Goal: Transaction & Acquisition: Book appointment/travel/reservation

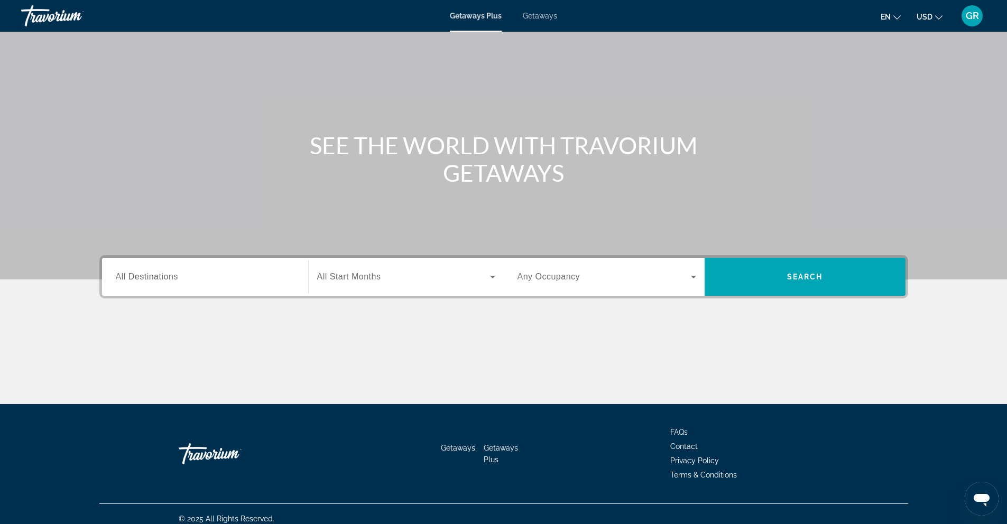
scroll to position [47, 0]
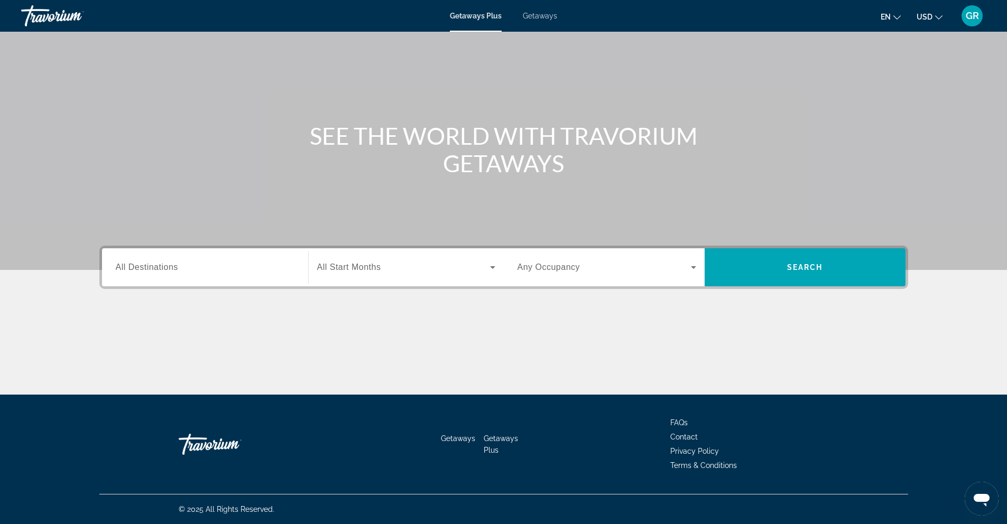
click at [148, 274] on div "Search widget" at bounding box center [205, 268] width 179 height 30
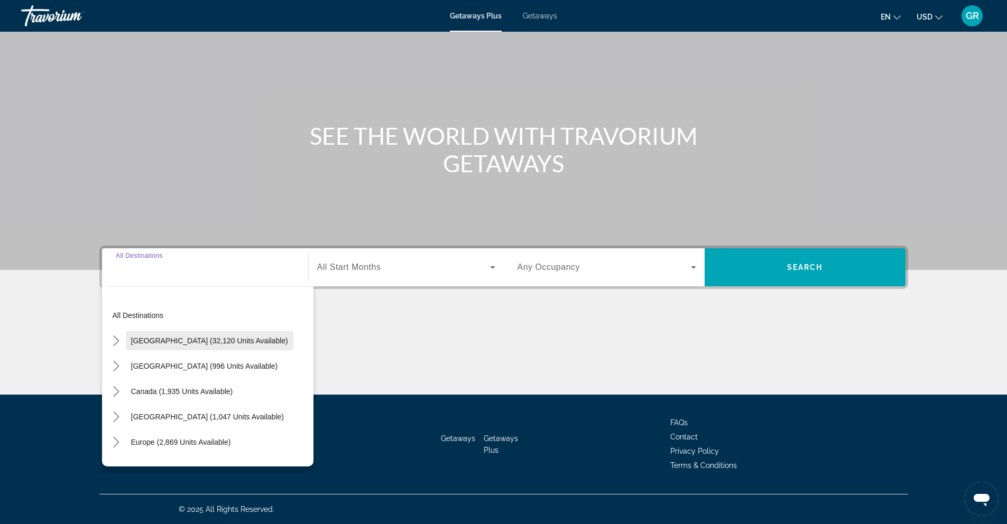
click at [156, 346] on span "Select destination: United States (32,120 units available)" at bounding box center [209, 340] width 167 height 25
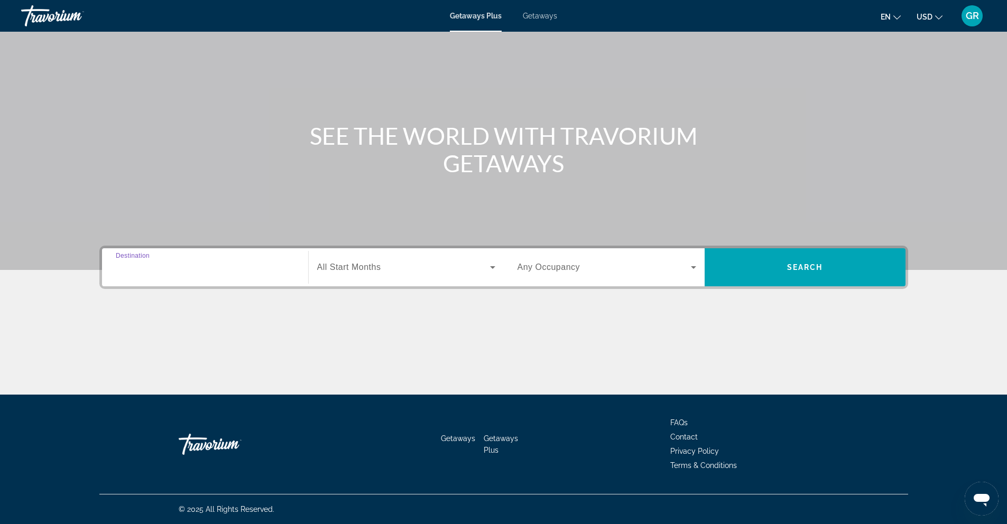
type input "**********"
click at [356, 272] on span "Search widget" at bounding box center [403, 267] width 173 height 13
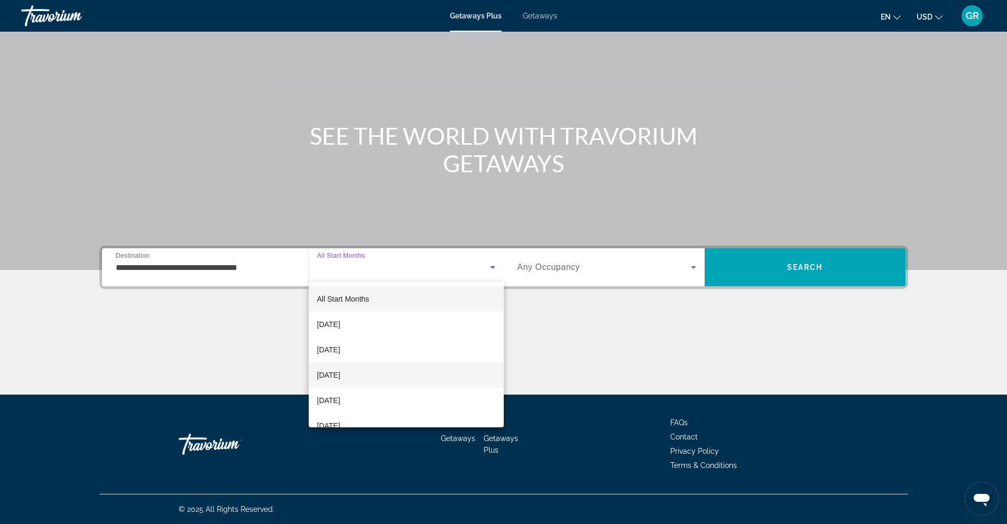
click at [340, 372] on span "December 2025" at bounding box center [328, 375] width 23 height 13
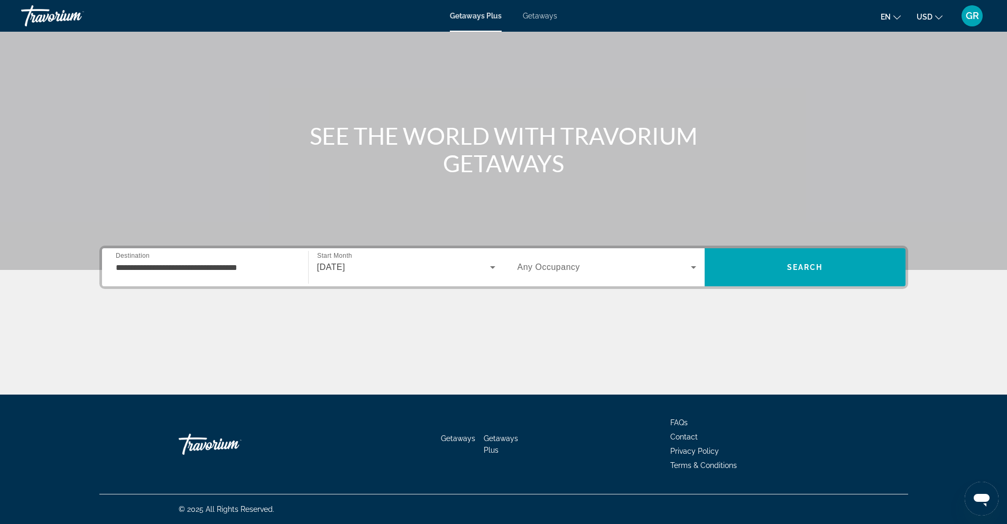
click at [551, 274] on div "Search widget" at bounding box center [606, 268] width 179 height 30
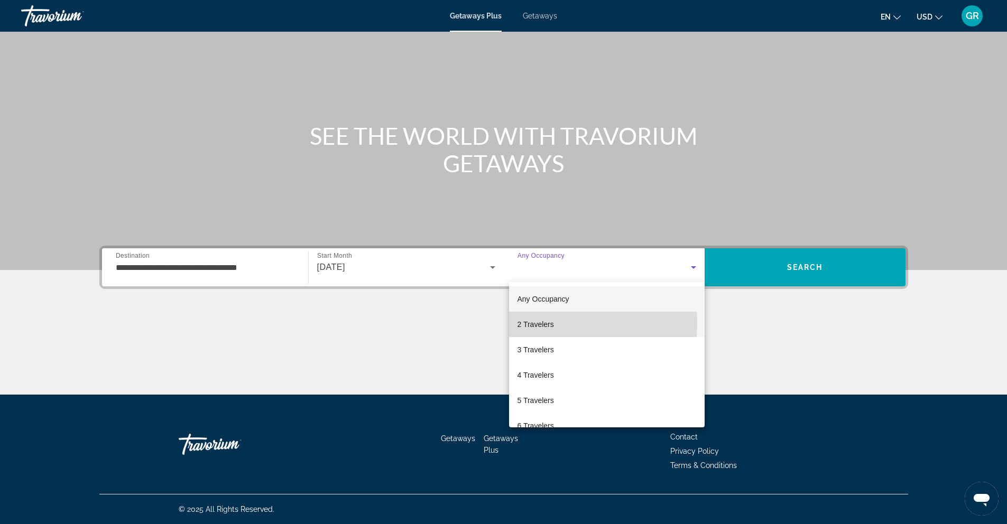
click at [543, 323] on span "2 Travelers" at bounding box center [535, 324] width 36 height 13
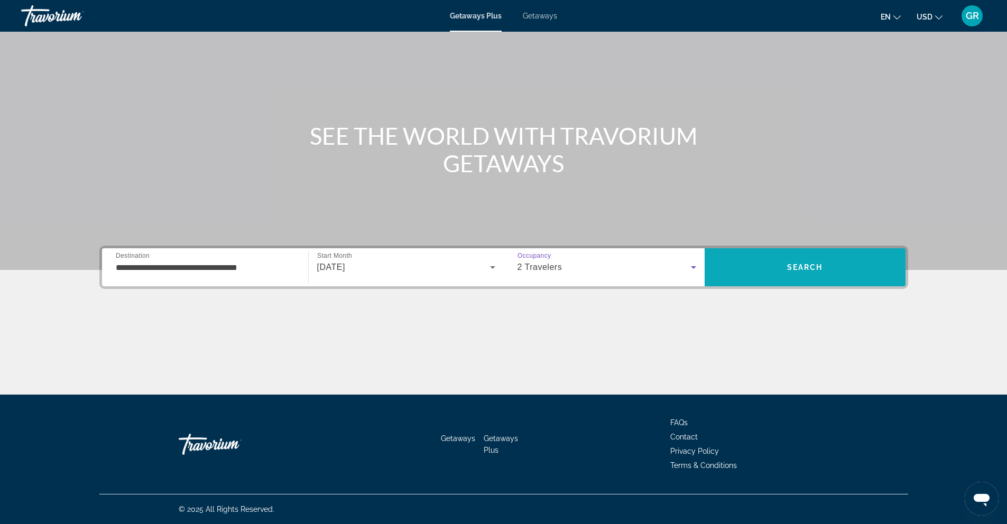
click at [784, 260] on span "Search" at bounding box center [804, 267] width 201 height 25
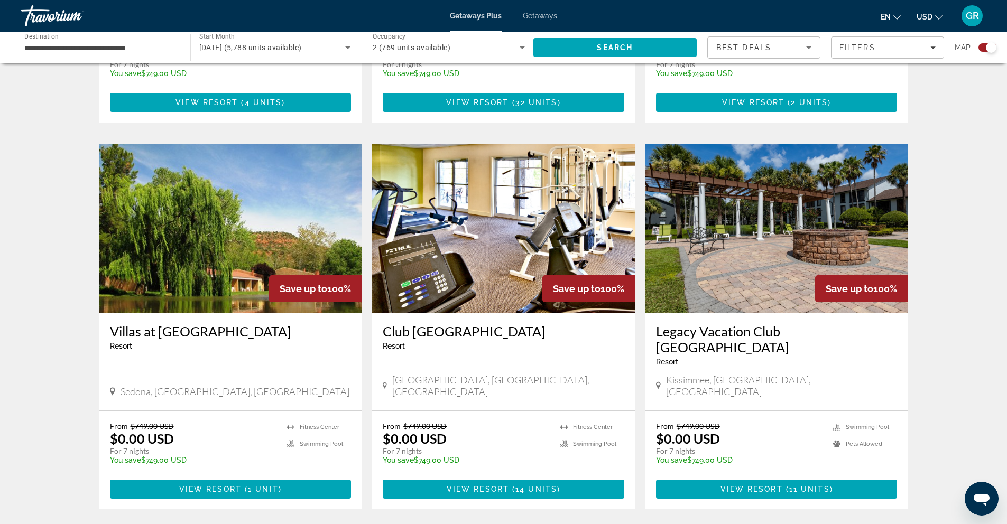
scroll to position [1465, 0]
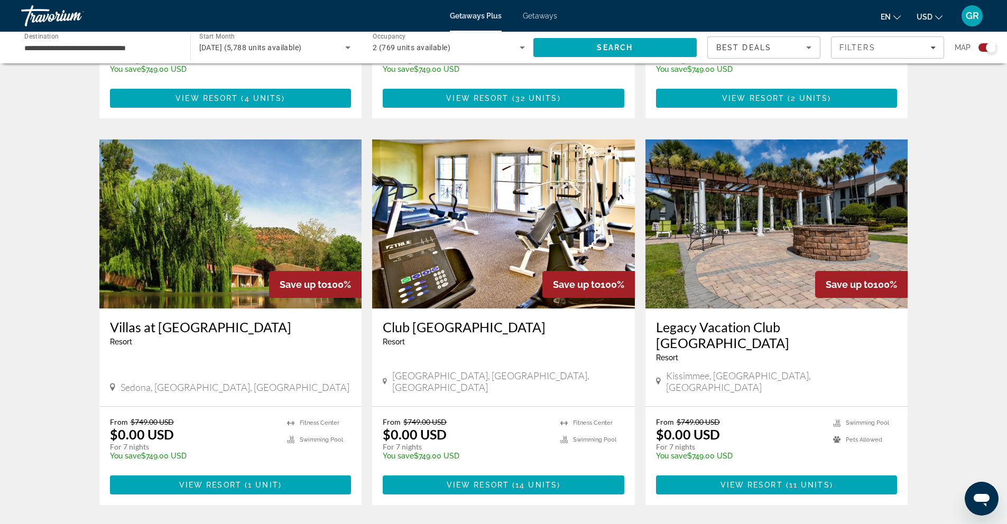
click at [469, 241] on img "Main content" at bounding box center [503, 223] width 263 height 169
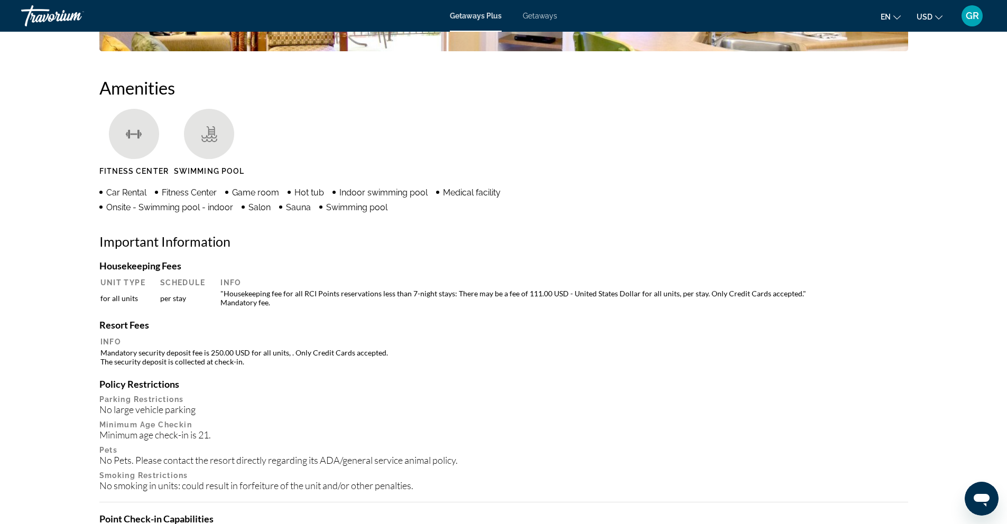
scroll to position [817, 0]
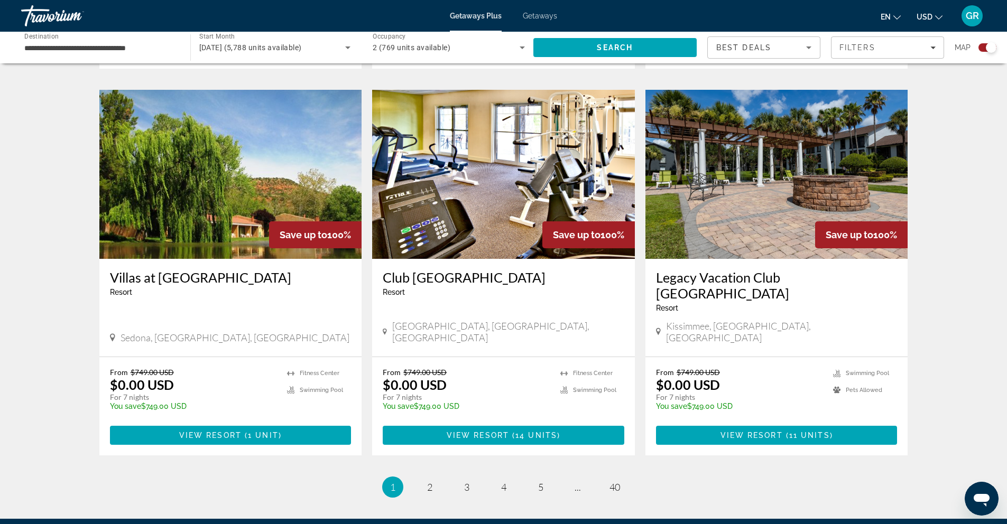
scroll to position [1544, 0]
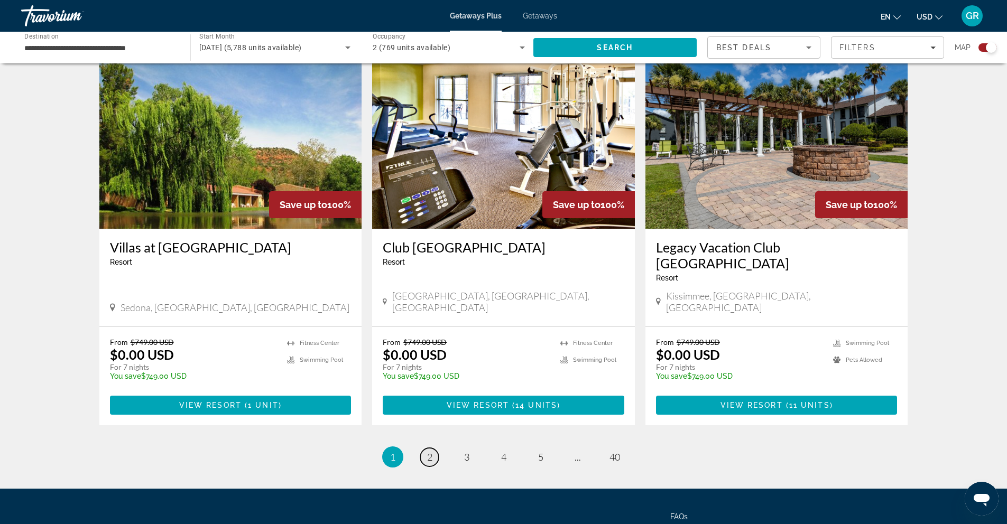
click at [427, 451] on span "2" at bounding box center [429, 457] width 5 height 12
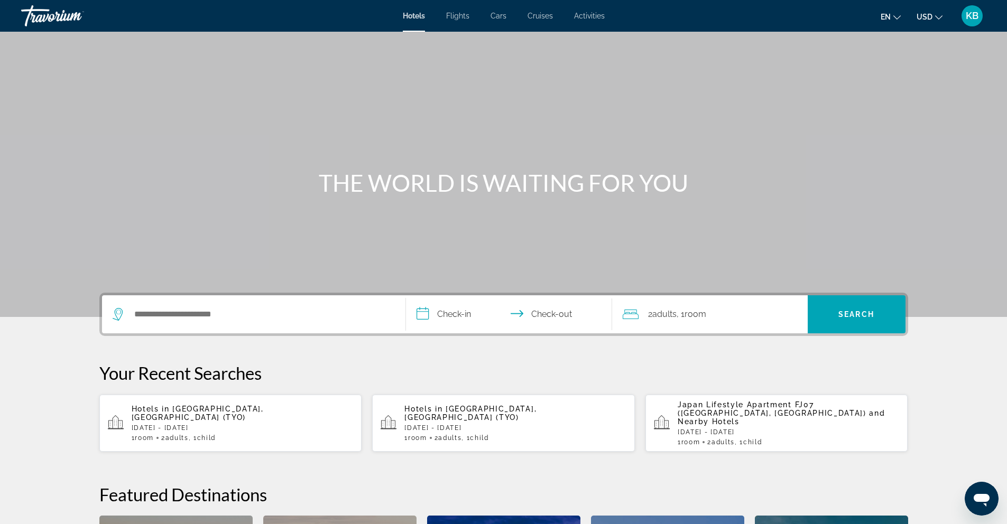
click at [164, 412] on span "Hotels in" at bounding box center [151, 409] width 38 height 8
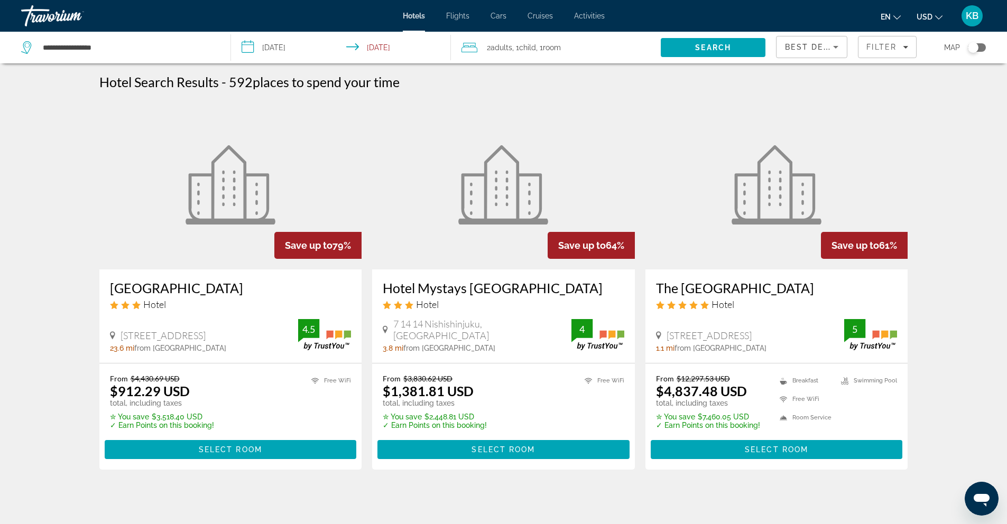
click at [283, 369] on div "From $4,430.69 USD $912.29 USD total, including taxes ✮ You save $3,518.40 USD …" at bounding box center [230, 417] width 263 height 106
click at [235, 448] on span "Select Room" at bounding box center [230, 449] width 63 height 8
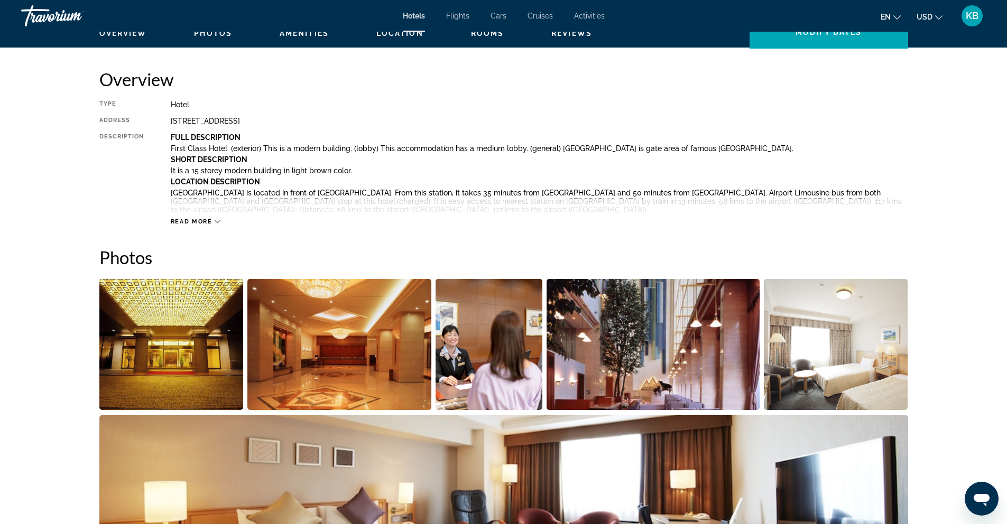
scroll to position [311, 0]
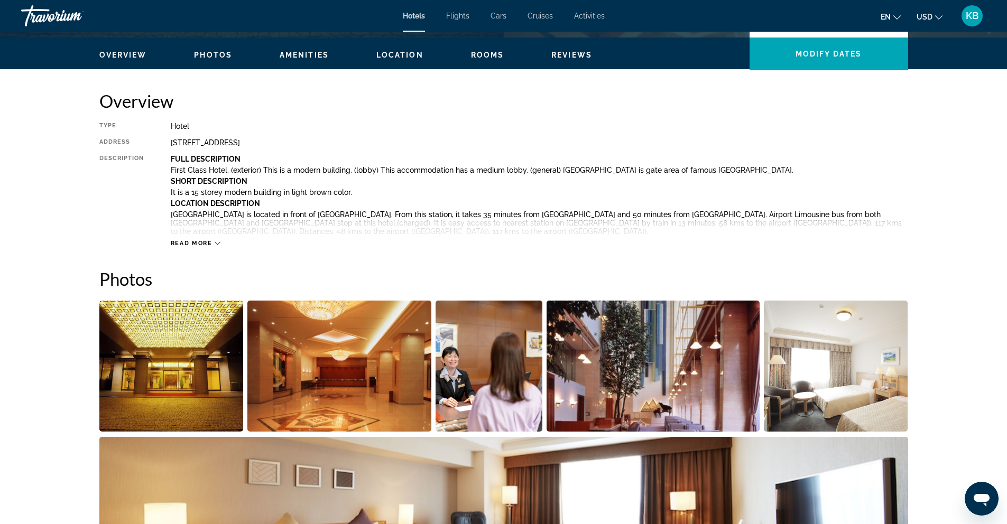
click at [973, 17] on span "KB" at bounding box center [971, 16] width 13 height 11
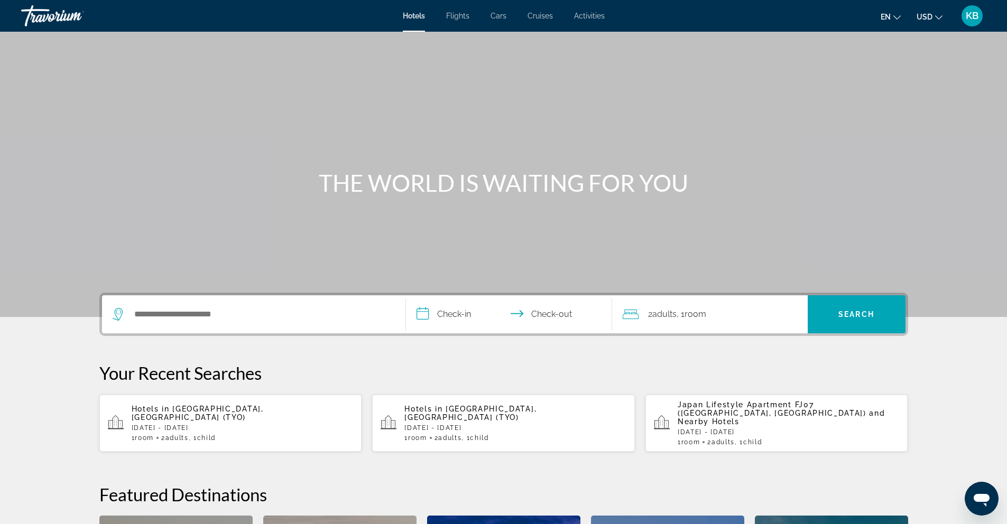
click at [591, 14] on span "Activities" at bounding box center [589, 16] width 31 height 8
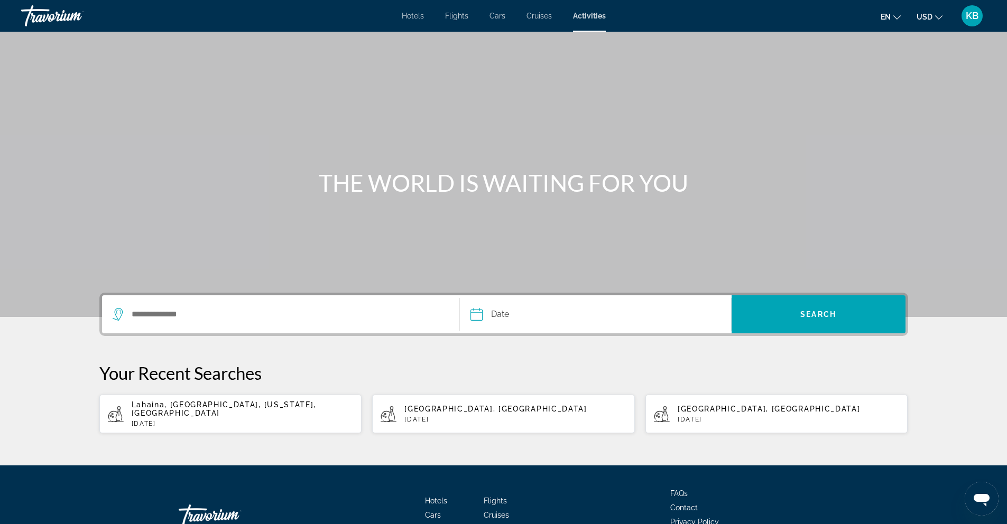
click at [222, 305] on div "Search widget" at bounding box center [281, 314] width 337 height 38
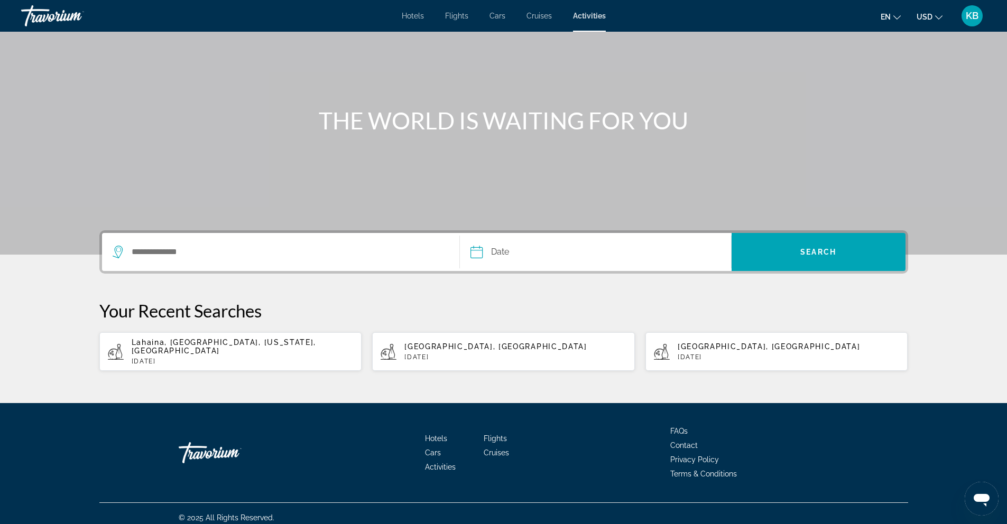
click at [225, 260] on div "Search widget" at bounding box center [281, 252] width 337 height 38
click at [205, 251] on input "Search destination" at bounding box center [287, 252] width 313 height 16
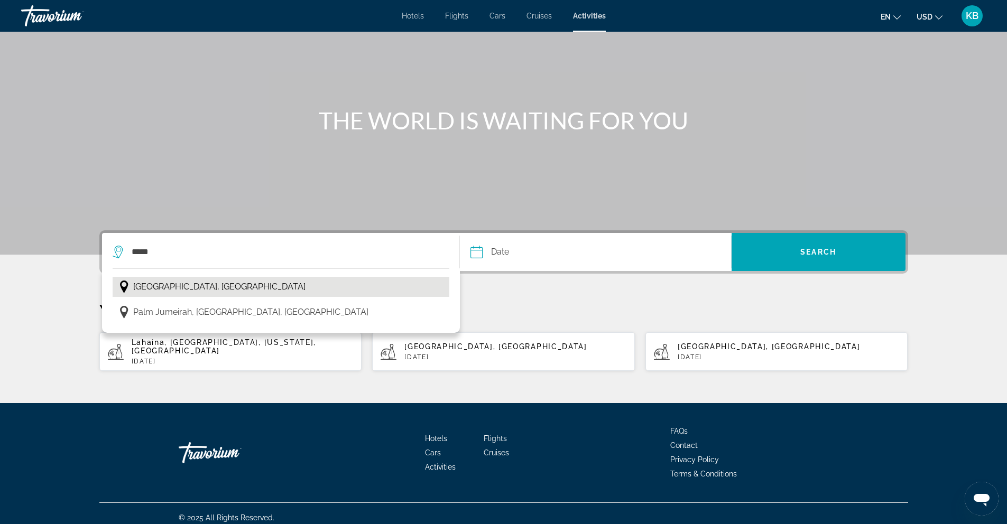
click at [191, 287] on span "[GEOGRAPHIC_DATA], [GEOGRAPHIC_DATA]" at bounding box center [219, 287] width 172 height 15
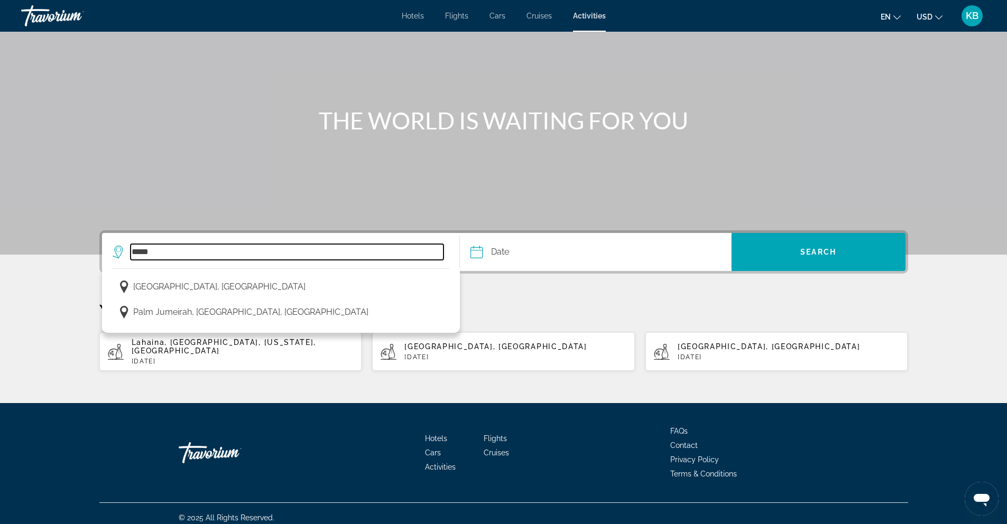
type input "**********"
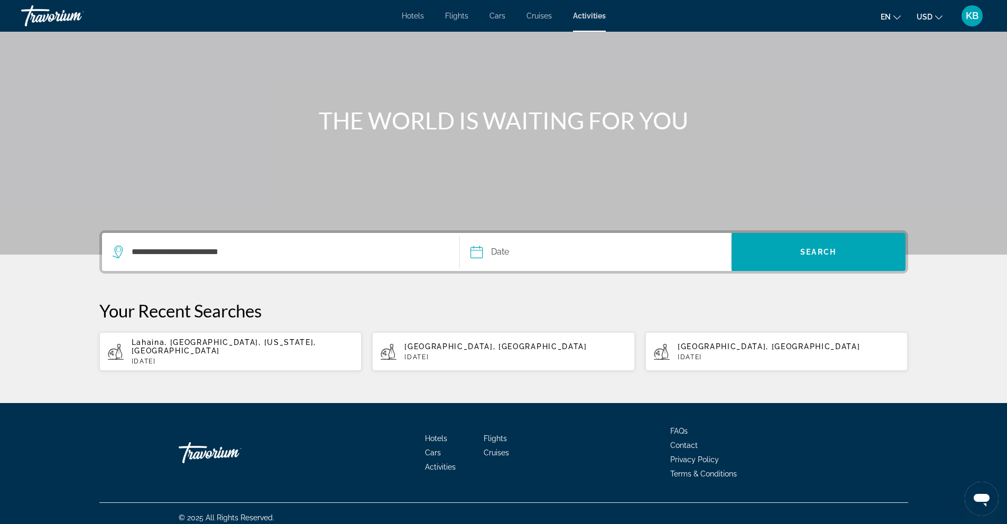
click at [506, 246] on input "Date" at bounding box center [535, 253] width 134 height 41
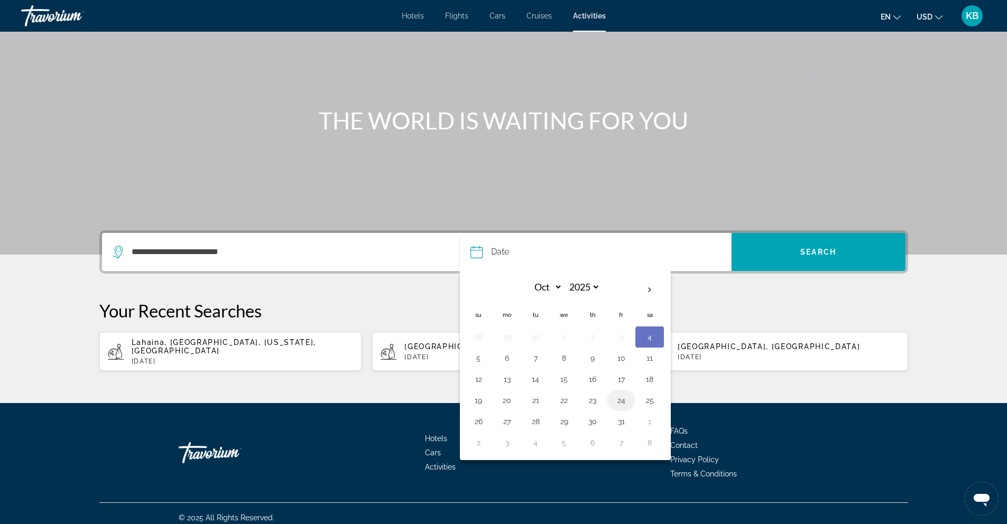
click at [618, 405] on button "24" at bounding box center [620, 400] width 17 height 15
type input "**********"
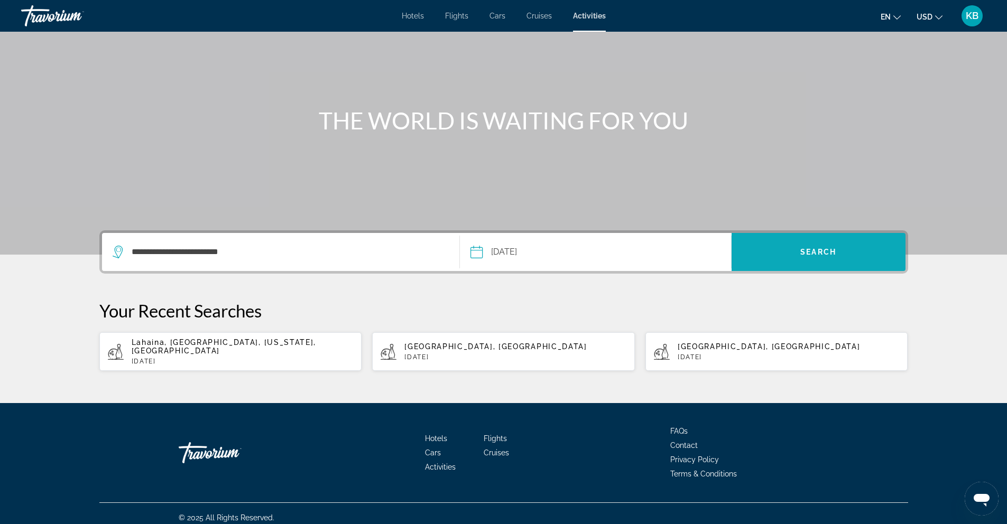
click at [804, 258] on span "Search" at bounding box center [818, 251] width 174 height 25
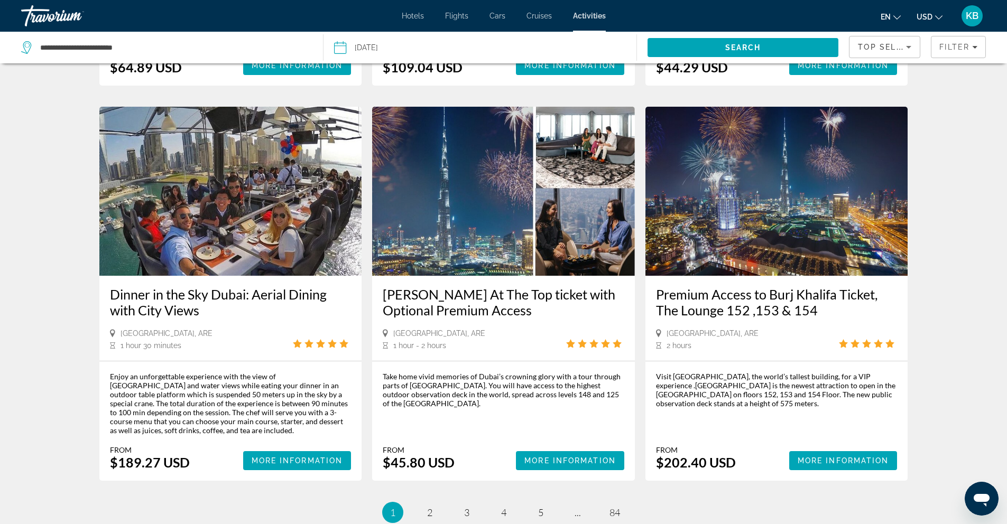
scroll to position [1368, 0]
click at [434, 503] on link "page 2" at bounding box center [429, 512] width 18 height 18
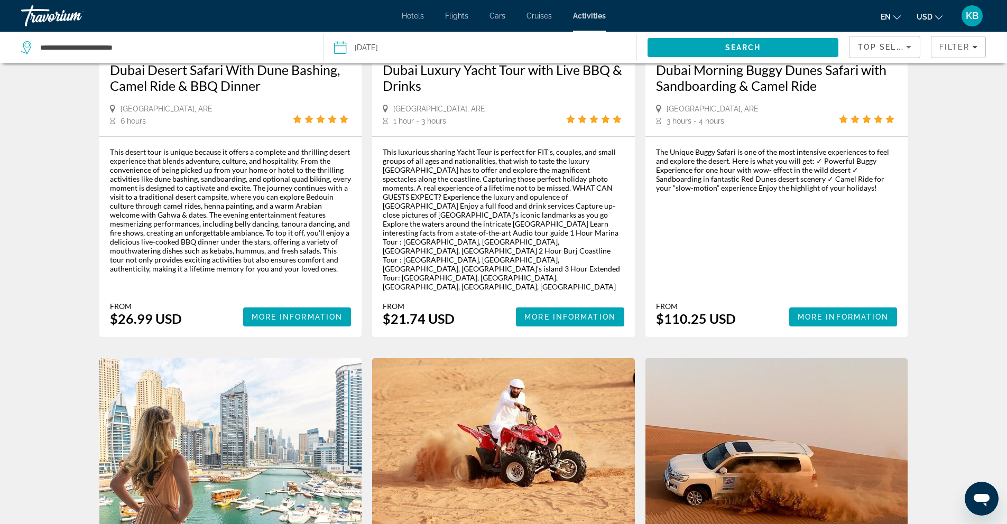
scroll to position [1096, 0]
